Goal: Task Accomplishment & Management: Manage account settings

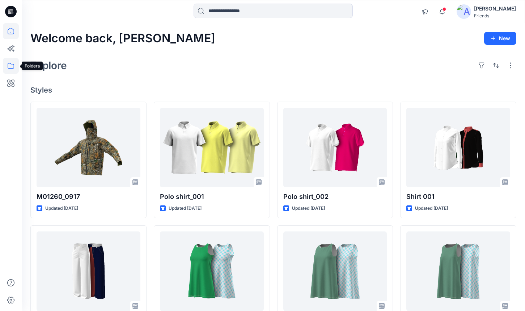
click at [10, 67] on icon at bounding box center [11, 66] width 16 height 16
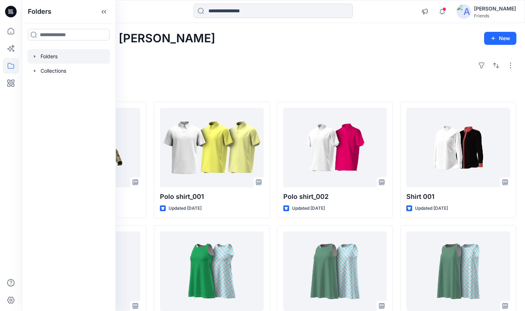
click at [57, 63] on div at bounding box center [68, 56] width 82 height 14
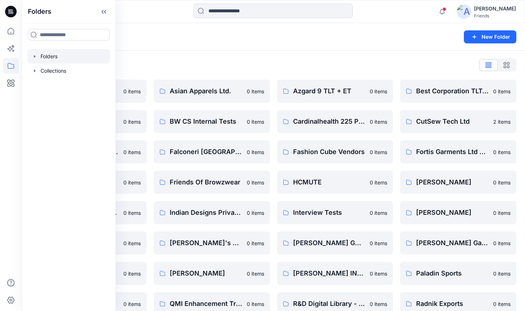
click at [202, 54] on div "Folders List 2XU Training Group 0 items Box Hill Institute 0 items External Tes…" at bounding box center [273, 233] width 503 height 364
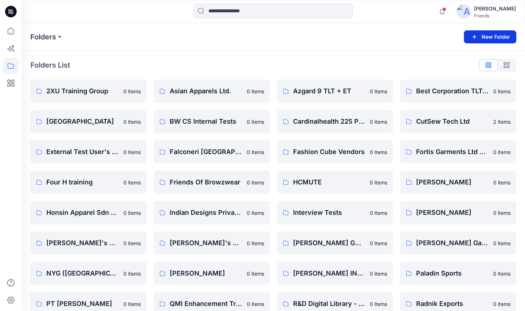
click at [492, 40] on button "New Folder" at bounding box center [490, 36] width 52 height 13
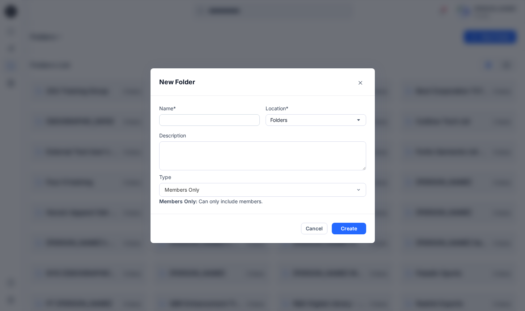
click at [230, 116] on input "text" at bounding box center [209, 120] width 101 height 12
type input "********"
click at [350, 223] on button "Create" at bounding box center [349, 229] width 34 height 12
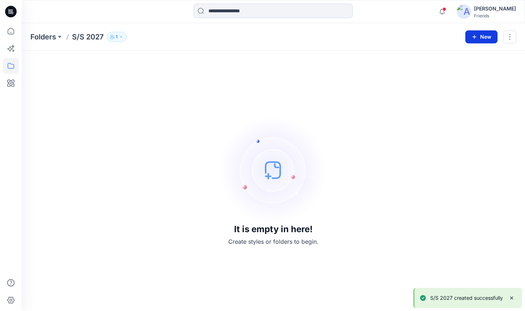
click at [485, 41] on button "New" at bounding box center [481, 36] width 32 height 13
click at [451, 66] on p "New Folder" at bounding box center [460, 69] width 27 height 8
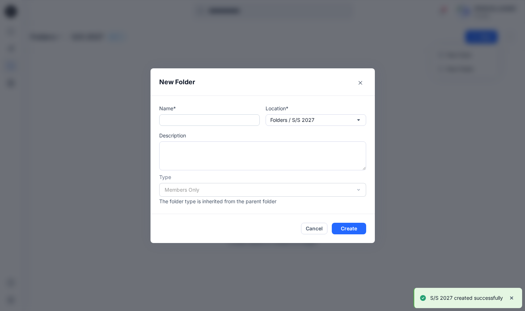
click at [210, 119] on input "text" at bounding box center [209, 120] width 101 height 12
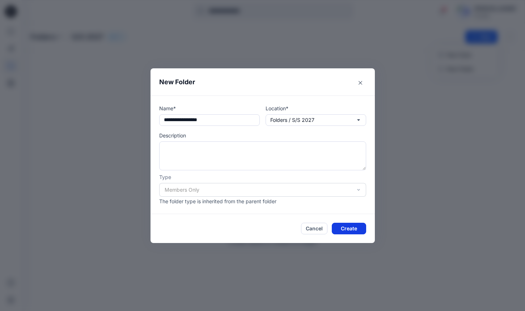
type input "**********"
click at [341, 227] on button "Create" at bounding box center [349, 229] width 34 height 12
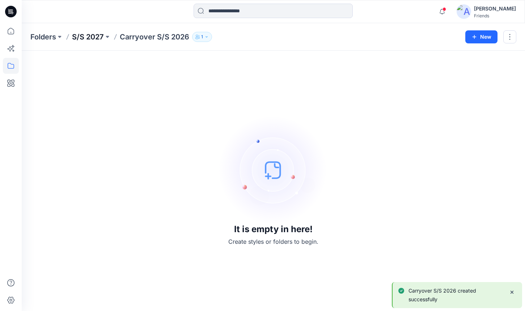
click at [92, 37] on p "S/S 2027" at bounding box center [88, 37] width 32 height 10
click at [475, 37] on icon "button" at bounding box center [474, 37] width 6 height 6
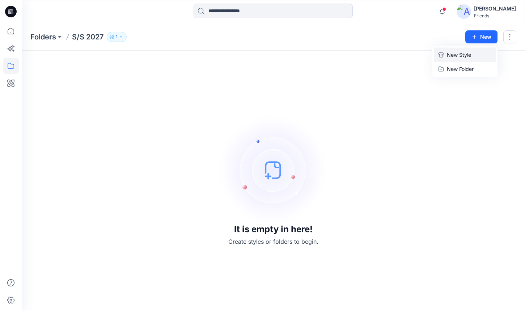
click at [450, 57] on p "New Style" at bounding box center [459, 55] width 24 height 9
click at [489, 40] on button "New" at bounding box center [481, 36] width 32 height 13
click at [460, 66] on p "New Folder" at bounding box center [460, 69] width 27 height 8
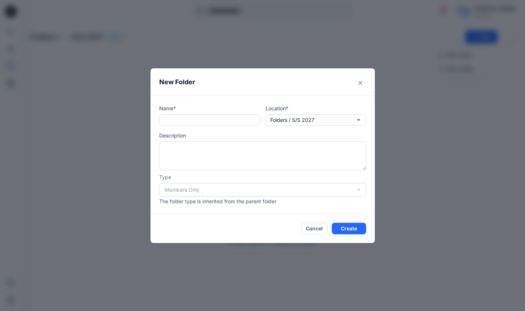
click at [197, 123] on input "text" at bounding box center [209, 120] width 101 height 12
type input "*"
type input "**********"
click at [346, 228] on button "Create" at bounding box center [349, 229] width 34 height 12
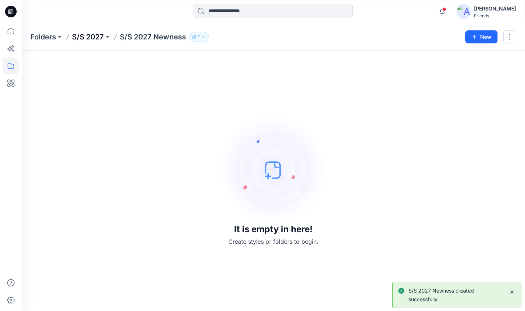
click at [93, 35] on p "S/S 2027" at bounding box center [88, 37] width 32 height 10
click at [47, 35] on p "Folders" at bounding box center [43, 37] width 26 height 10
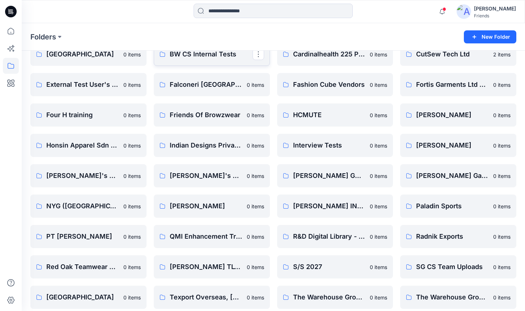
scroll to position [104, 0]
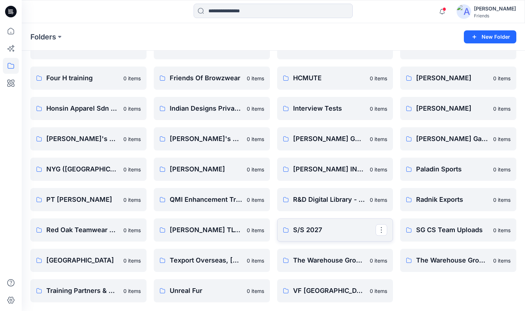
click at [307, 227] on p "S/S 2027" at bounding box center [334, 230] width 83 height 10
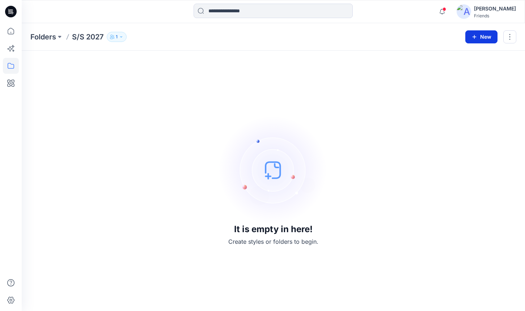
click at [481, 42] on button "New" at bounding box center [481, 36] width 32 height 13
click at [474, 68] on button "New Folder" at bounding box center [465, 68] width 62 height 13
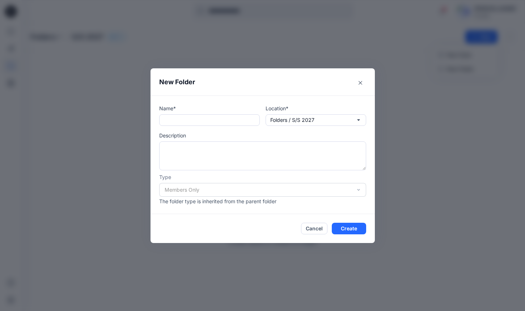
drag, startPoint x: 310, startPoint y: 230, endPoint x: 250, endPoint y: 138, distance: 109.2
click at [250, 138] on section "New Folder Name* Location* Folders / S/S 2027 Description Type Members Only The…" at bounding box center [262, 155] width 224 height 175
click at [358, 84] on icon "Close" at bounding box center [360, 83] width 4 height 4
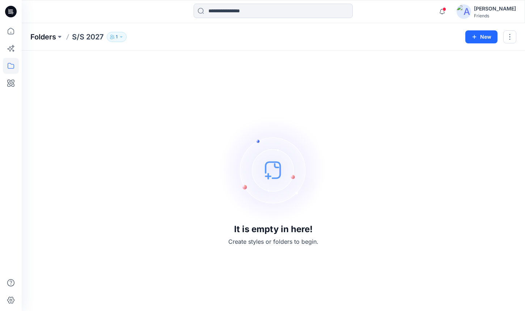
click at [46, 38] on p "Folders" at bounding box center [43, 37] width 26 height 10
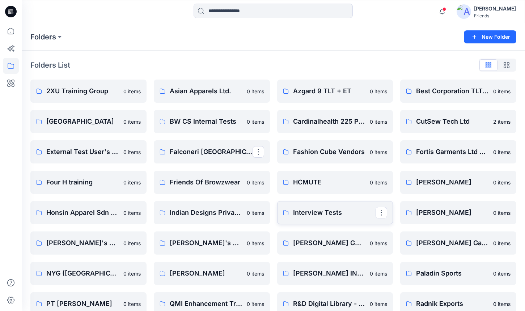
scroll to position [104, 0]
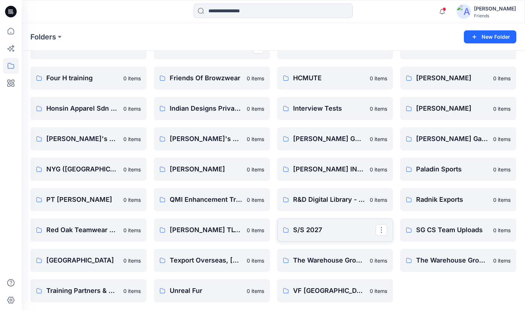
click at [336, 223] on link "S/S 2027" at bounding box center [335, 229] width 116 height 23
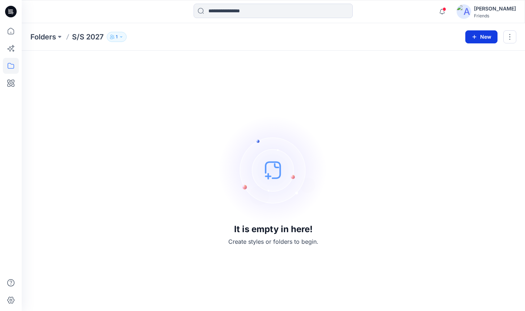
click at [497, 39] on button "New" at bounding box center [481, 36] width 32 height 13
click at [463, 67] on p "New Folder" at bounding box center [460, 69] width 27 height 8
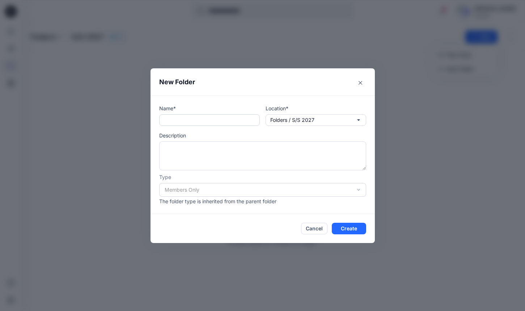
click at [227, 123] on input "text" at bounding box center [209, 120] width 101 height 12
type input "*"
type input "*******"
click at [320, 121] on button "Folders / S/S 2027" at bounding box center [315, 120] width 101 height 12
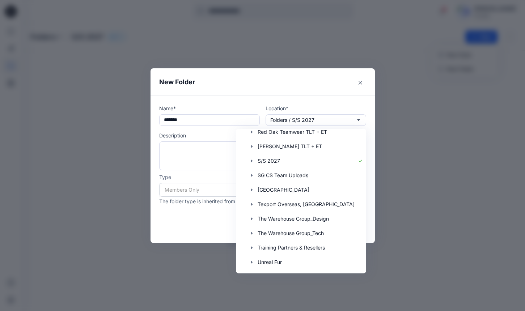
scroll to position [518, 0]
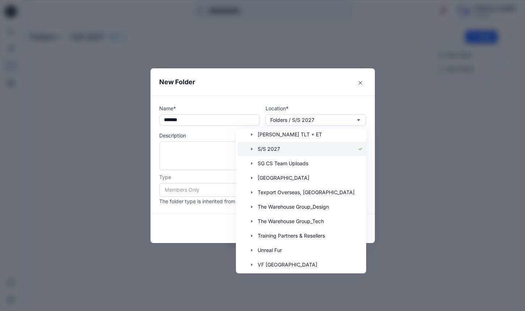
click at [252, 150] on icon "button" at bounding box center [252, 149] width 6 height 6
click at [272, 151] on div at bounding box center [302, 149] width 130 height 14
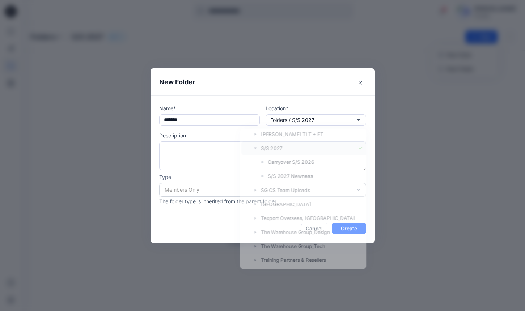
scroll to position [0, 0]
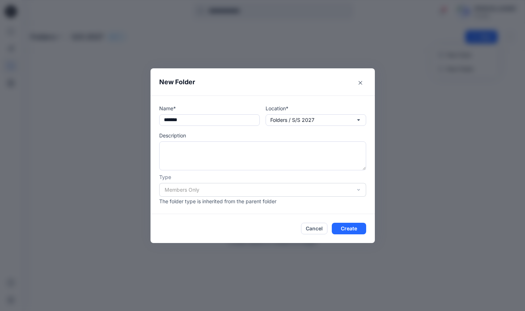
click at [283, 135] on p "Description" at bounding box center [262, 136] width 207 height 8
click at [311, 228] on button "Cancel" at bounding box center [314, 229] width 26 height 12
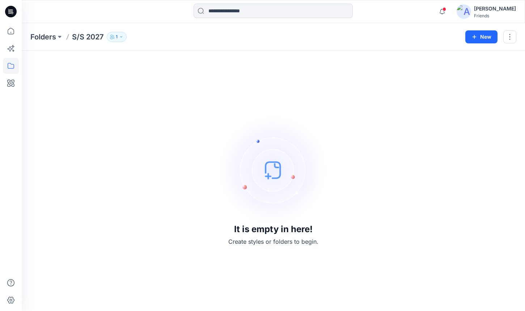
click at [87, 36] on p "S/S 2027" at bounding box center [88, 37] width 32 height 10
click at [54, 36] on p "Folders" at bounding box center [43, 37] width 26 height 10
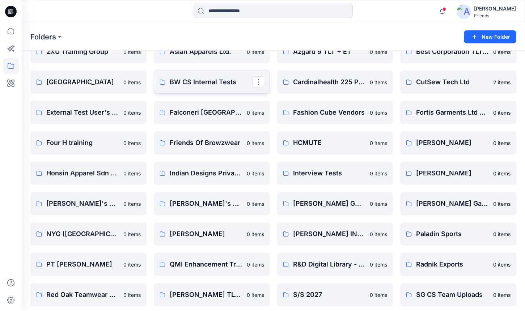
scroll to position [104, 0]
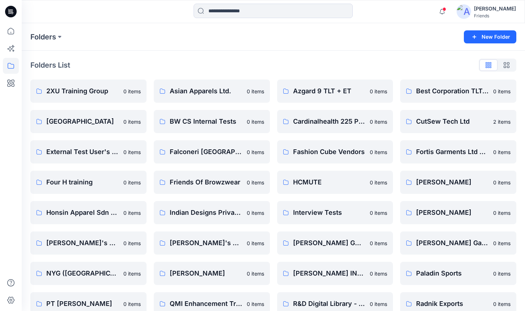
scroll to position [104, 0]
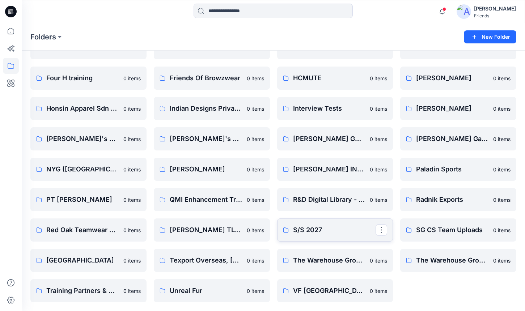
click at [318, 235] on link "S/S 2027" at bounding box center [335, 229] width 116 height 23
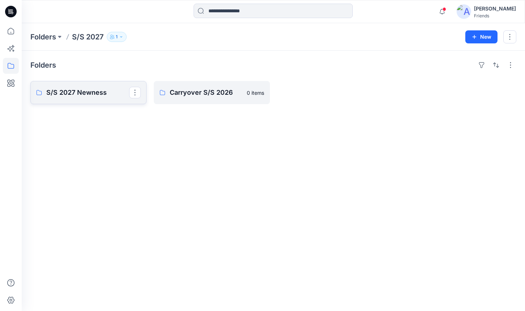
click at [83, 91] on p "S/S 2027 Newness" at bounding box center [87, 93] width 83 height 10
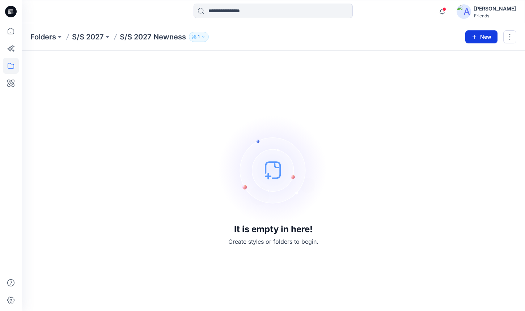
click at [471, 33] on button "New" at bounding box center [481, 36] width 32 height 13
click at [461, 68] on p "New Folder" at bounding box center [460, 69] width 27 height 8
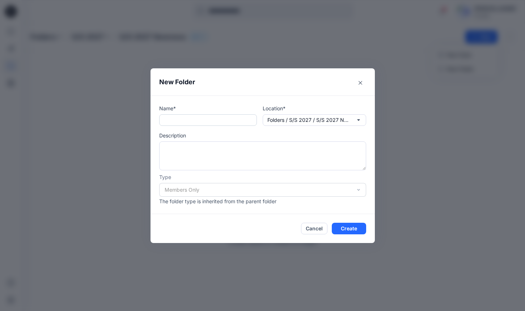
click at [207, 124] on input "text" at bounding box center [208, 120] width 98 height 12
type input "*"
type input "**********"
click at [358, 231] on button "Create" at bounding box center [349, 229] width 34 height 12
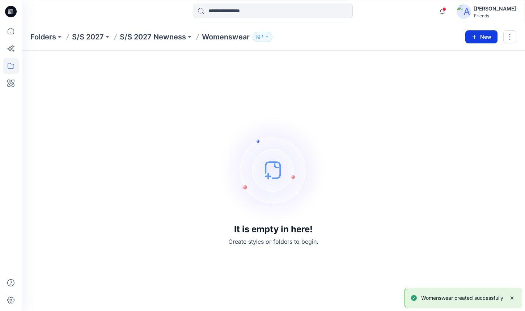
click at [476, 34] on icon "button" at bounding box center [474, 37] width 6 height 6
click at [470, 55] on p "New Style" at bounding box center [459, 55] width 24 height 9
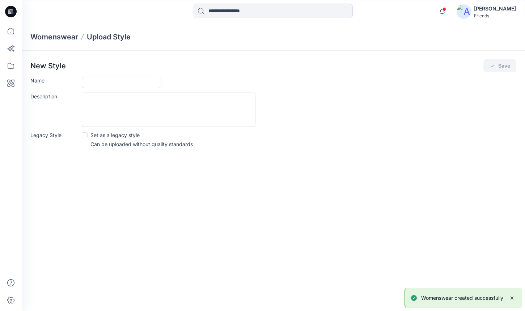
click at [143, 81] on input "Name" at bounding box center [122, 83] width 80 height 12
type input "****"
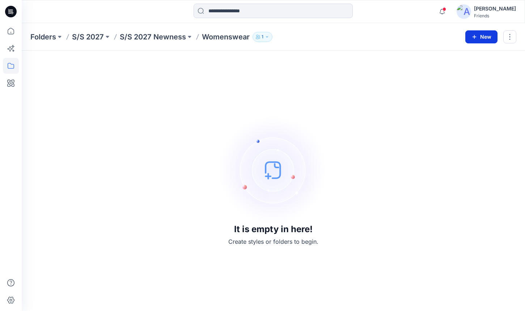
click at [478, 40] on button "New" at bounding box center [481, 36] width 32 height 13
click at [467, 68] on p "New Folder" at bounding box center [460, 69] width 27 height 8
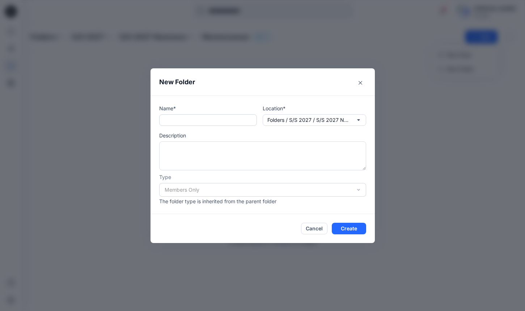
click at [232, 120] on input "text" at bounding box center [208, 120] width 98 height 12
type input "****"
click at [351, 229] on button "Create" at bounding box center [349, 229] width 34 height 12
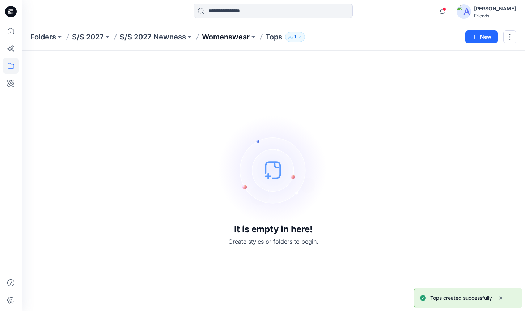
click at [231, 35] on p "Womenswear" at bounding box center [226, 37] width 48 height 10
click at [486, 37] on button "New" at bounding box center [481, 36] width 32 height 13
click at [452, 67] on p "New Folder" at bounding box center [460, 69] width 27 height 8
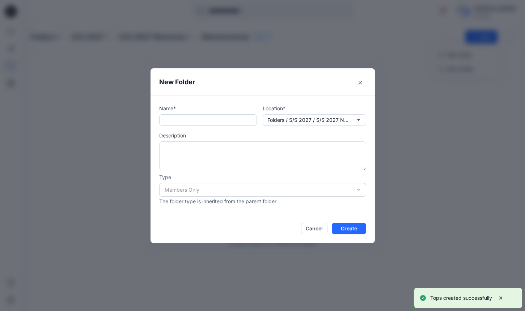
click at [231, 115] on input "text" at bounding box center [208, 120] width 98 height 12
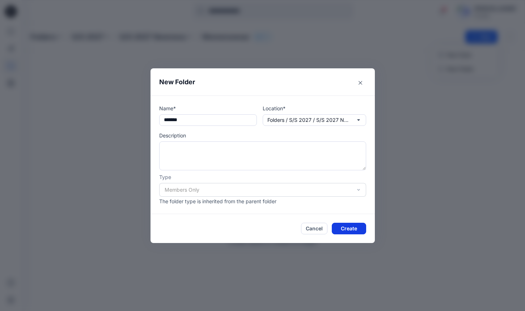
type input "*******"
click at [342, 231] on button "Create" at bounding box center [349, 229] width 34 height 12
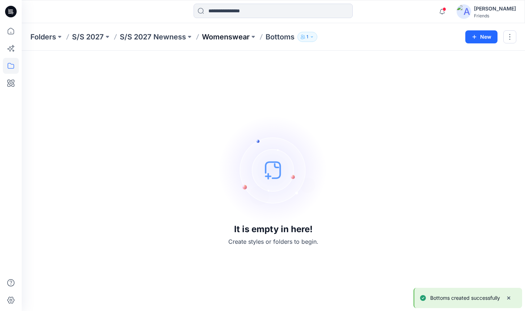
click at [227, 33] on p "Womenswear" at bounding box center [226, 37] width 48 height 10
click at [479, 37] on button "New" at bounding box center [481, 36] width 32 height 13
click at [452, 56] on p "New Style" at bounding box center [459, 55] width 24 height 9
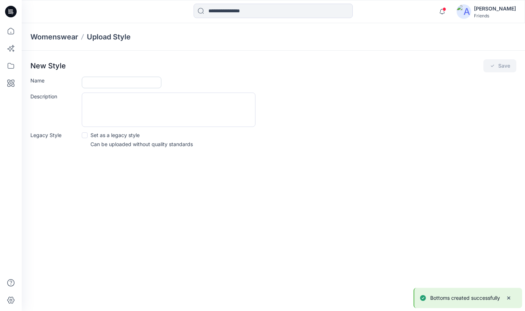
click at [134, 88] on input "Name" at bounding box center [122, 83] width 80 height 12
type input "*"
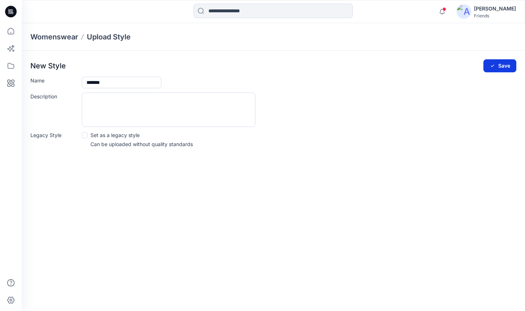
type input "*******"
click at [498, 60] on button "Save" at bounding box center [499, 65] width 33 height 13
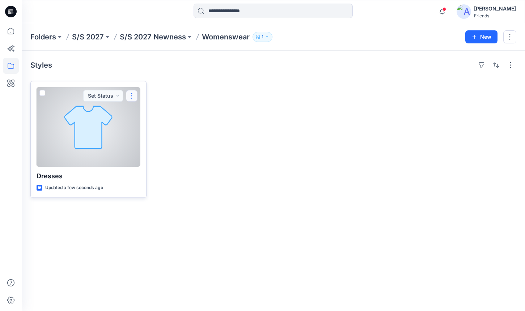
click at [136, 91] on button "button" at bounding box center [132, 96] width 12 height 12
click at [65, 146] on div at bounding box center [89, 127] width 104 height 80
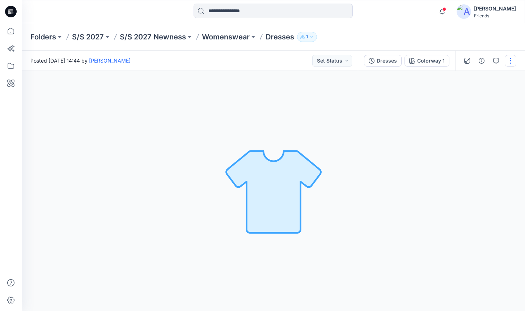
click at [511, 62] on button "button" at bounding box center [510, 61] width 12 height 12
click at [478, 98] on button "Edit" at bounding box center [480, 97] width 67 height 13
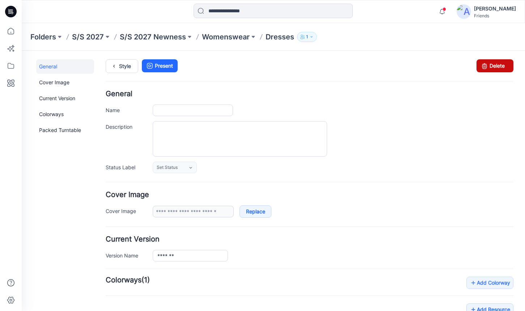
click at [485, 64] on icon at bounding box center [484, 65] width 10 height 13
type input "*******"
type input "**********"
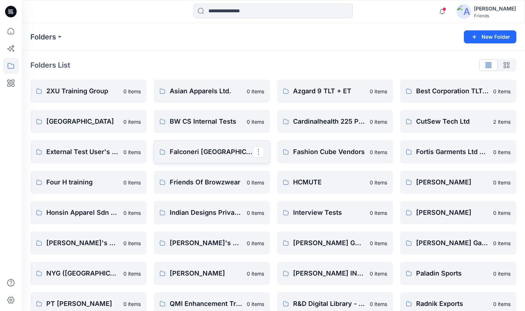
scroll to position [104, 0]
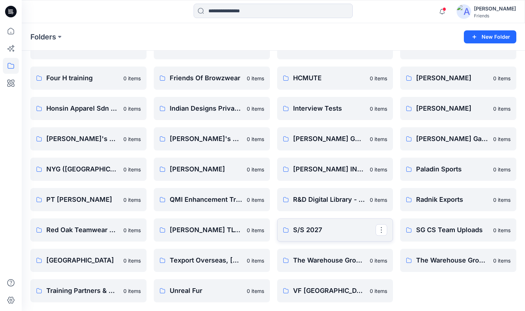
click at [314, 230] on p "S/S 2027" at bounding box center [334, 230] width 83 height 10
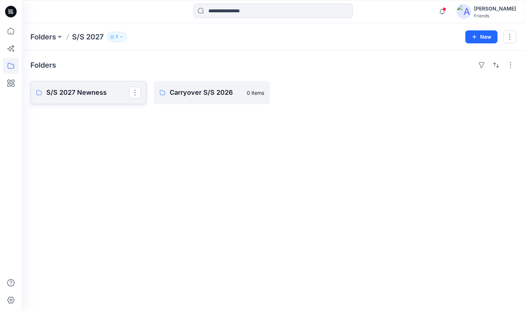
click at [97, 91] on p "S/S 2027 Newness" at bounding box center [87, 93] width 83 height 10
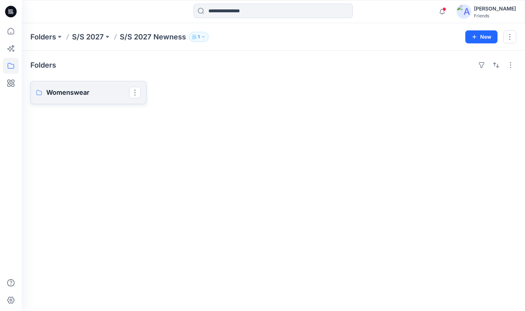
click at [90, 95] on p "Womenswear" at bounding box center [87, 93] width 83 height 10
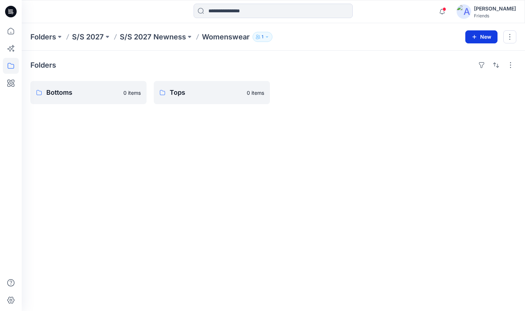
click at [483, 40] on button "New" at bounding box center [481, 36] width 32 height 13
click at [466, 68] on p "New Folder" at bounding box center [460, 69] width 27 height 8
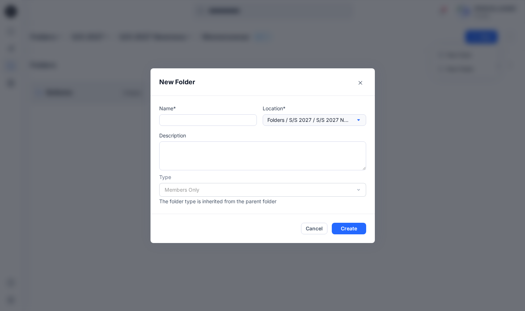
click at [299, 118] on p "Folders / S/S 2027 / S/S 2027 Newness / Womenswear" at bounding box center [308, 120] width 83 height 8
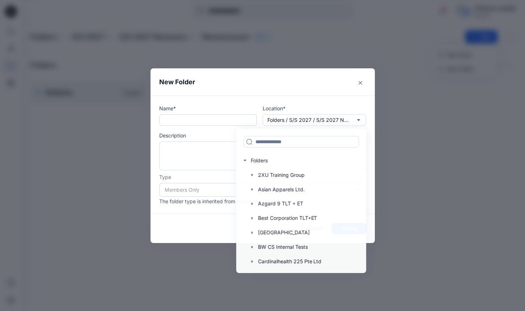
click at [208, 122] on input "text" at bounding box center [208, 120] width 98 height 12
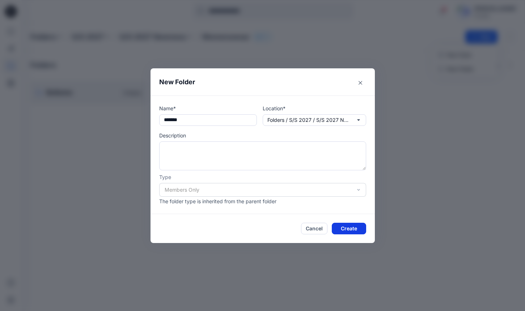
type input "*******"
click at [350, 229] on button "Create" at bounding box center [349, 229] width 34 height 12
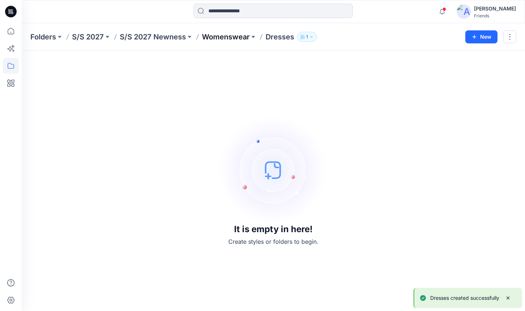
click at [236, 35] on p "Womenswear" at bounding box center [226, 37] width 48 height 10
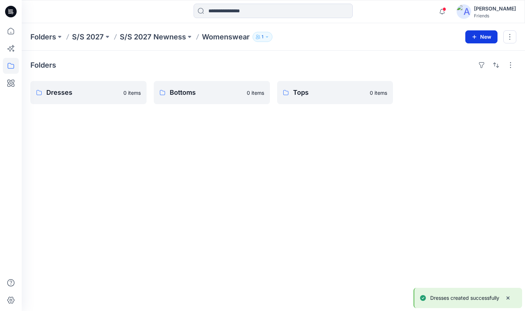
click at [466, 39] on button "New" at bounding box center [481, 36] width 32 height 13
click at [445, 56] on button "New Style" at bounding box center [465, 55] width 62 height 14
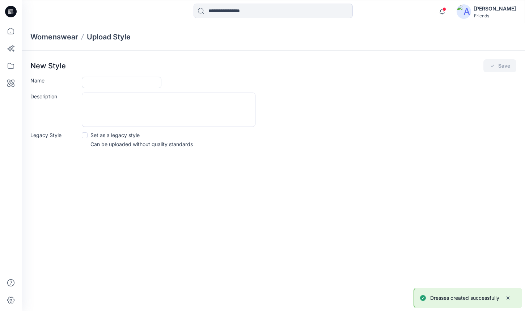
click at [125, 83] on input "Name" at bounding box center [122, 83] width 80 height 12
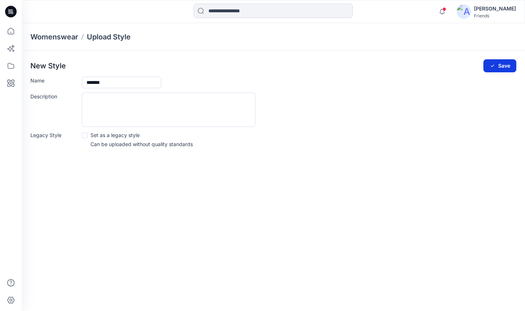
type input "*******"
click at [500, 67] on button "Save" at bounding box center [499, 65] width 33 height 13
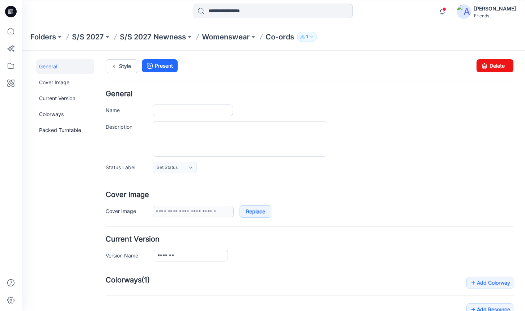
type input "*******"
type input "**********"
click at [504, 68] on link "Delete" at bounding box center [494, 65] width 37 height 13
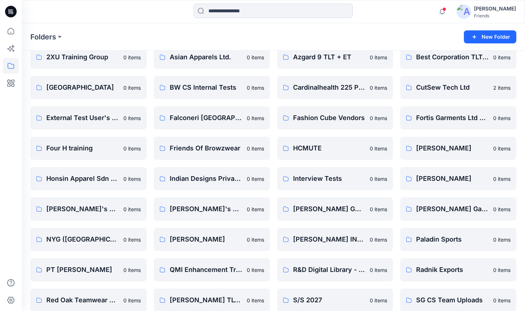
scroll to position [104, 0]
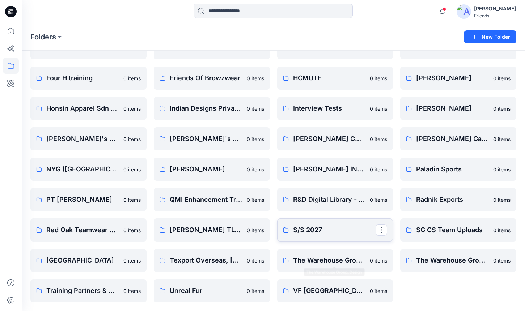
click at [334, 233] on p "S/S 2027" at bounding box center [334, 230] width 83 height 10
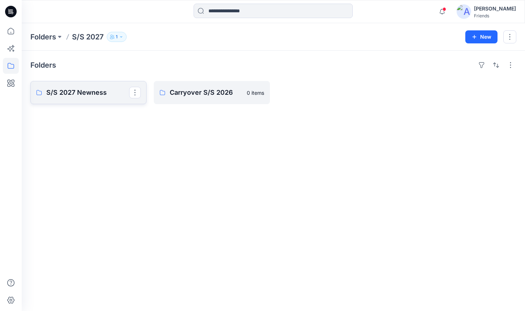
click at [118, 95] on p "S/S 2027 Newness" at bounding box center [87, 93] width 83 height 10
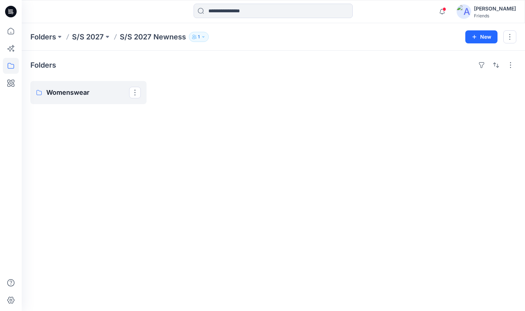
click at [118, 95] on p "Womenswear" at bounding box center [87, 93] width 83 height 10
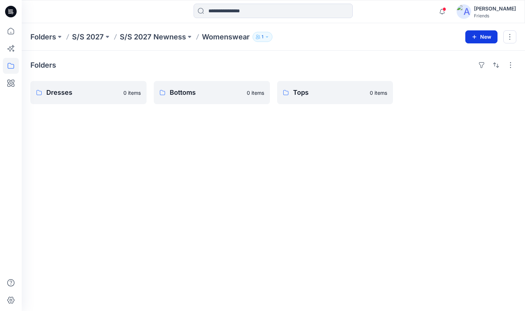
click at [485, 37] on button "New" at bounding box center [481, 36] width 32 height 13
click at [469, 69] on p "New Folder" at bounding box center [460, 69] width 27 height 8
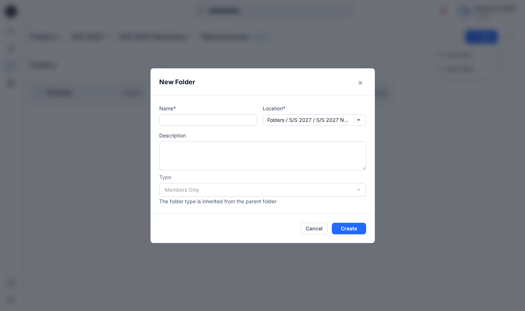
click at [222, 122] on input "text" at bounding box center [208, 120] width 98 height 12
type input "*******"
click at [351, 226] on button "Create" at bounding box center [349, 229] width 34 height 12
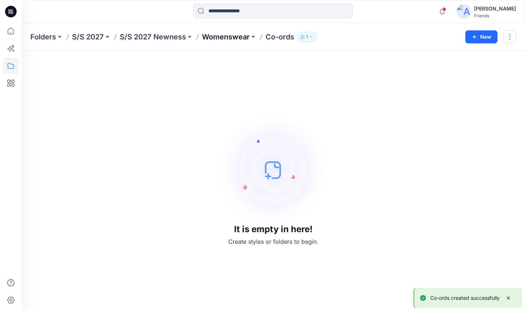
click at [235, 38] on p "Womenswear" at bounding box center [226, 37] width 48 height 10
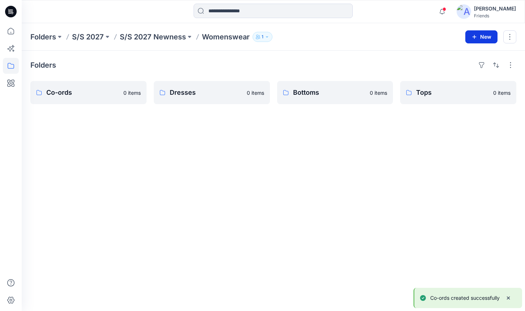
click at [474, 40] on button "New" at bounding box center [481, 36] width 32 height 13
click at [454, 67] on p "New Folder" at bounding box center [460, 69] width 27 height 8
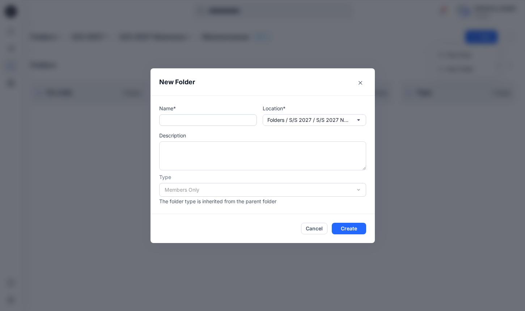
click at [198, 118] on input "text" at bounding box center [208, 120] width 98 height 12
type input "*********"
click at [353, 231] on button "Create" at bounding box center [349, 229] width 34 height 12
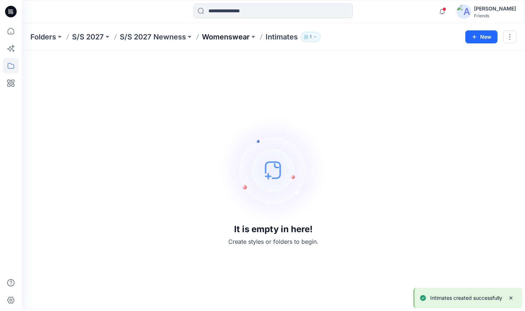
click at [239, 34] on p "Womenswear" at bounding box center [226, 37] width 48 height 10
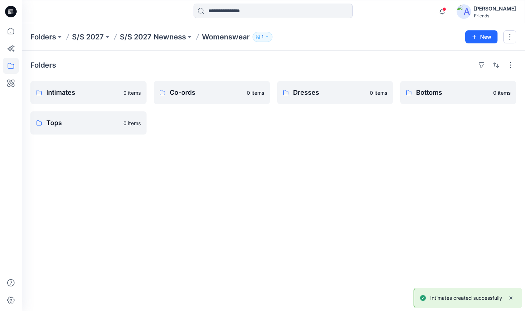
click at [475, 44] on div "Folders S/S 2027 S/S 2027 Newness Womenswear 1 New" at bounding box center [273, 36] width 503 height 27
click at [480, 39] on button "New" at bounding box center [481, 36] width 32 height 13
click at [456, 66] on p "New Folder" at bounding box center [460, 69] width 27 height 8
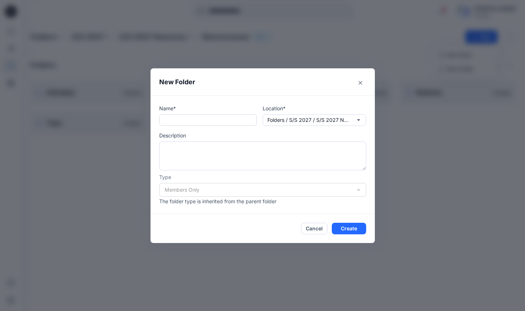
click at [216, 120] on input "text" at bounding box center [208, 120] width 98 height 12
type input "********"
click at [353, 230] on button "Create" at bounding box center [349, 229] width 34 height 12
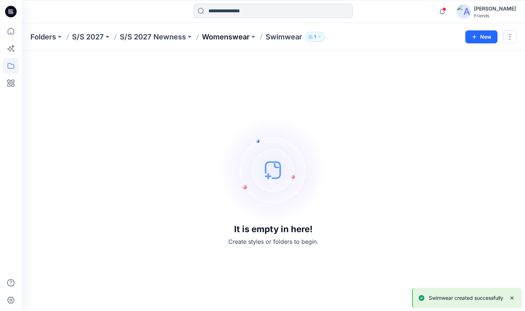
click at [223, 39] on p "Womenswear" at bounding box center [226, 37] width 48 height 10
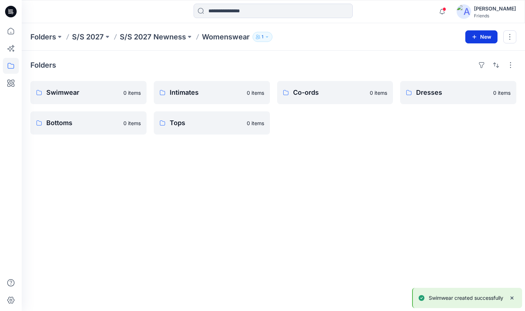
click at [481, 38] on button "New" at bounding box center [481, 36] width 32 height 13
click at [456, 70] on p "New Folder" at bounding box center [460, 69] width 27 height 8
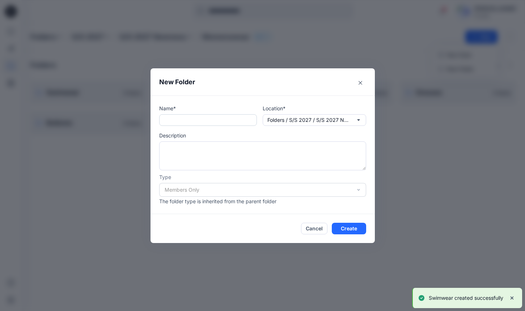
click at [226, 121] on input "text" at bounding box center [208, 120] width 98 height 12
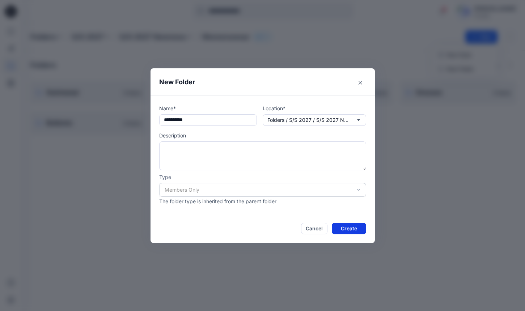
type input "**********"
click at [348, 230] on button "Create" at bounding box center [349, 229] width 34 height 12
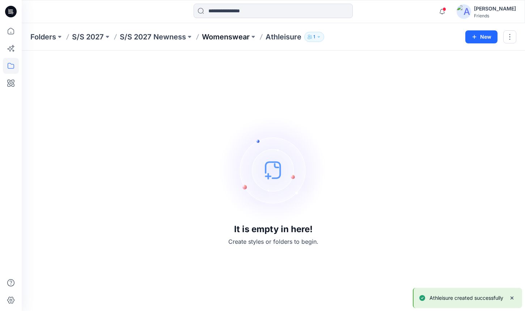
click at [237, 38] on p "Womenswear" at bounding box center [226, 37] width 48 height 10
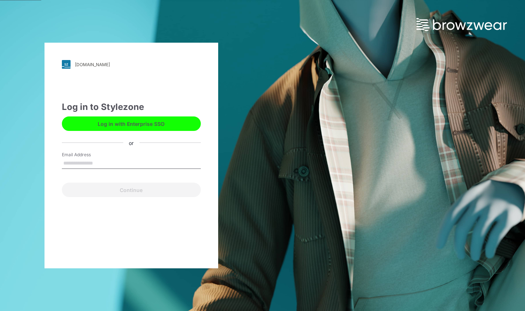
click at [158, 166] on input "Email Address" at bounding box center [131, 163] width 139 height 11
click at [239, 165] on div "[DOMAIN_NAME] Loading... Log in to Stylezone Log in with Enterprise SSO or Emai…" at bounding box center [131, 155] width 263 height 311
